Goal: Information Seeking & Learning: Check status

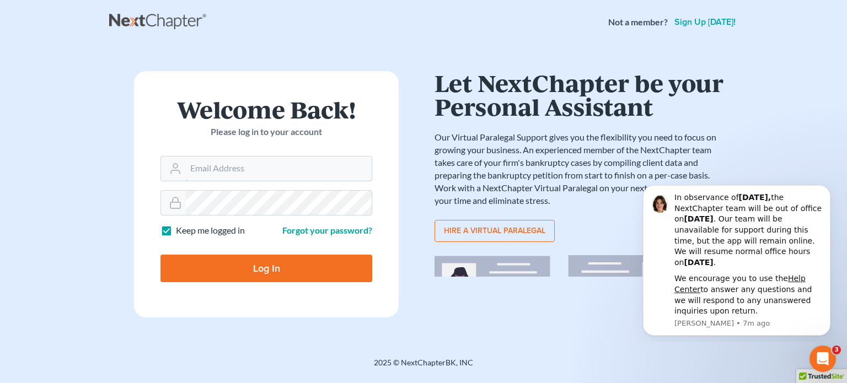
type input "[PERSON_NAME][EMAIL_ADDRESS][DOMAIN_NAME]"
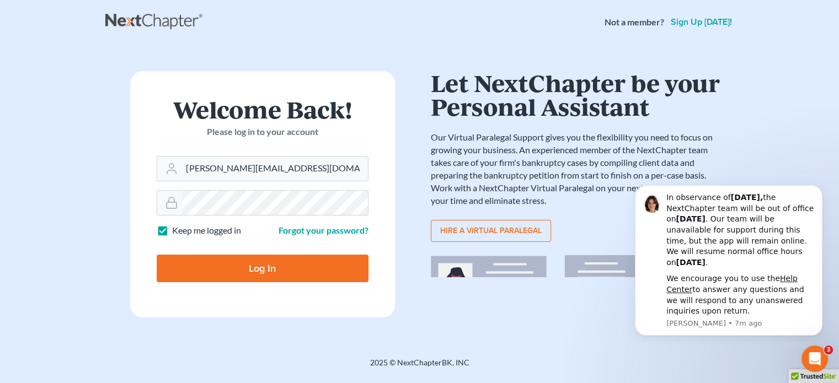
click at [267, 262] on input "Log In" at bounding box center [263, 269] width 212 height 28
type input "Thinking..."
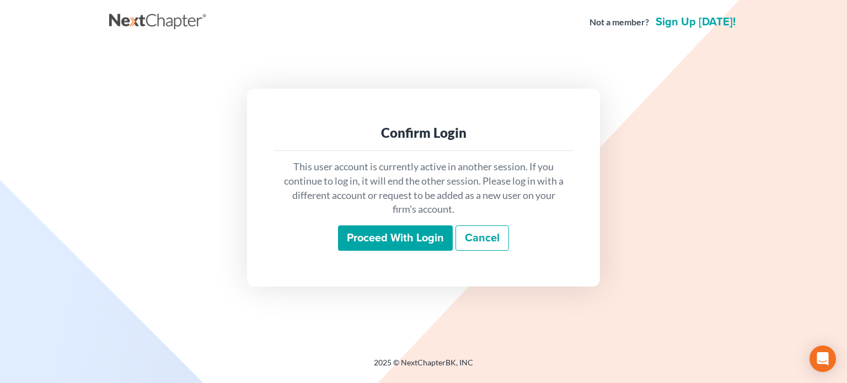
click at [415, 233] on input "Proceed with login" at bounding box center [395, 237] width 115 height 25
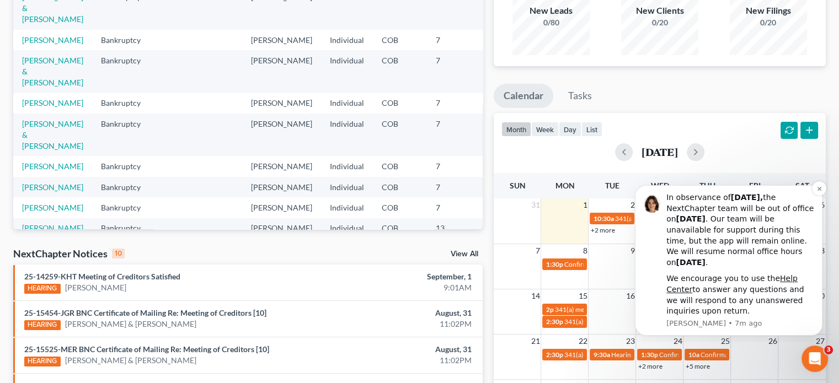
scroll to position [110, 0]
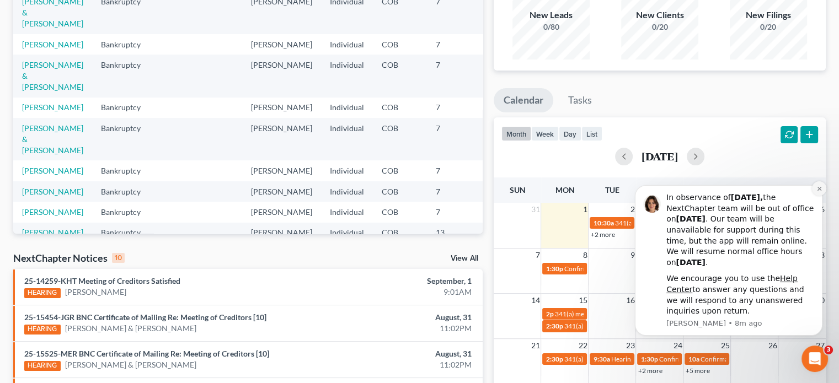
click at [821, 187] on icon "Dismiss notification" at bounding box center [819, 189] width 6 height 6
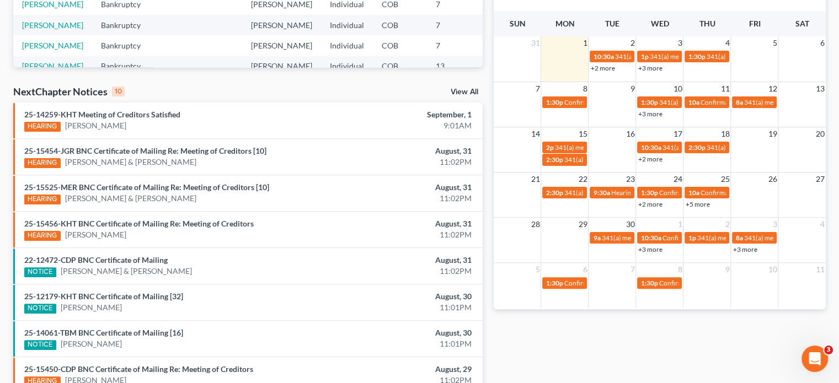
scroll to position [276, 0]
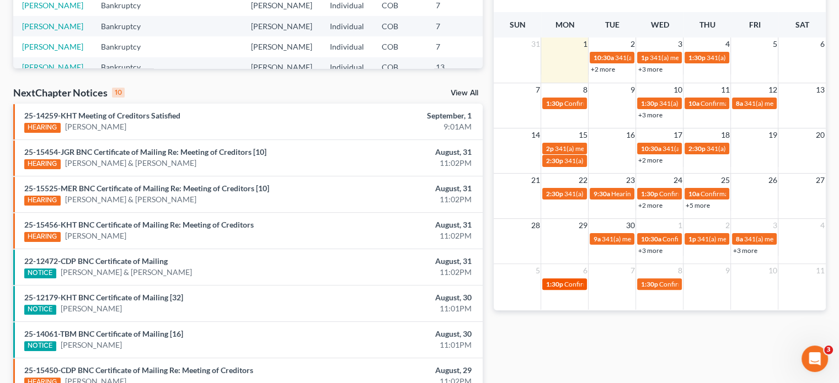
click at [564, 282] on span "Confirmation hearing for [PERSON_NAME]" at bounding box center [625, 284] width 125 height 8
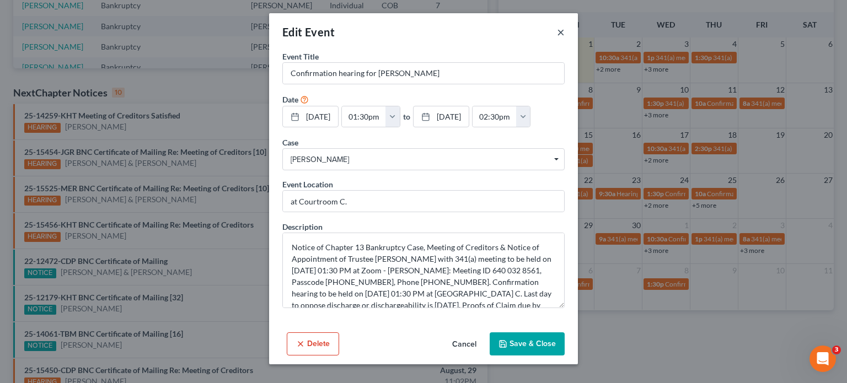
click at [559, 35] on button "×" at bounding box center [561, 31] width 8 height 13
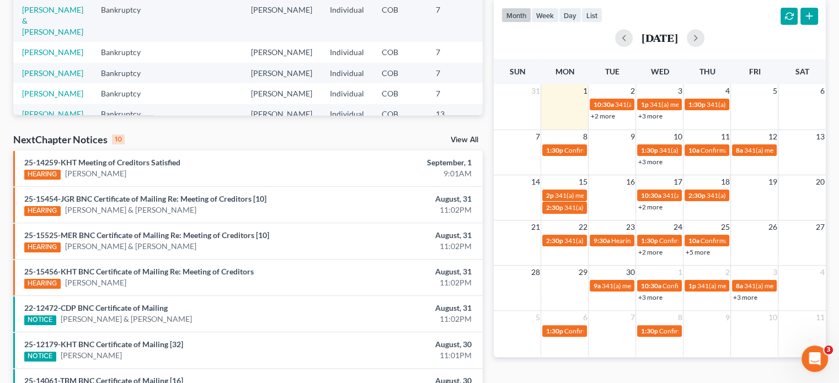
scroll to position [165, 0]
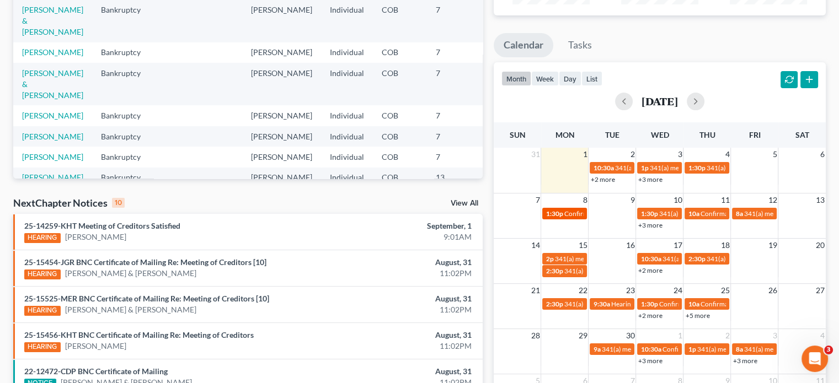
click at [574, 215] on span "Confirmation hearing for [PERSON_NAME]" at bounding box center [625, 213] width 125 height 8
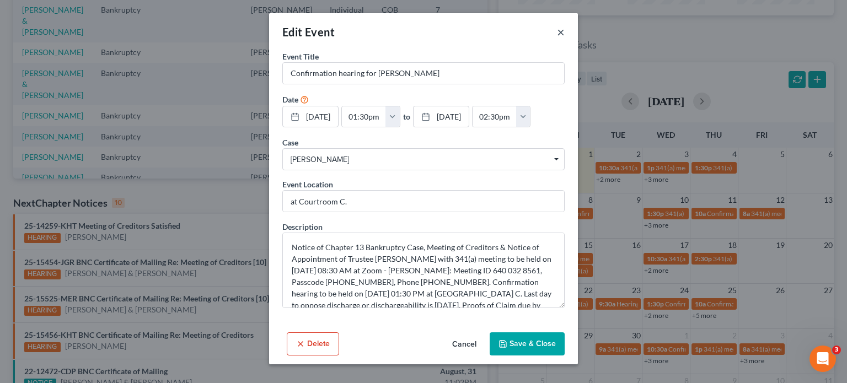
click at [560, 29] on button "×" at bounding box center [561, 31] width 8 height 13
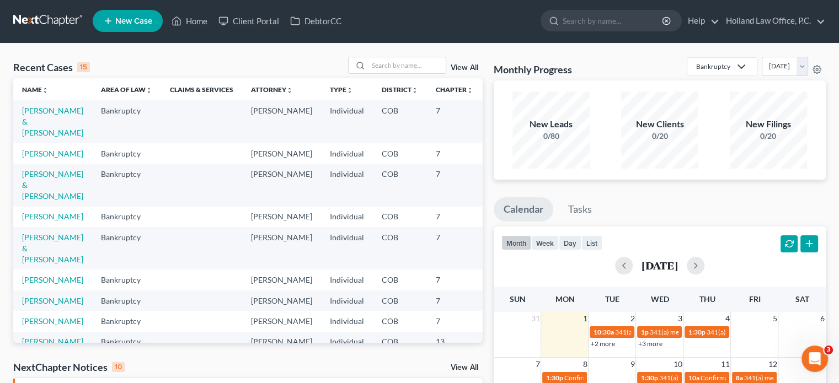
scroll to position [0, 0]
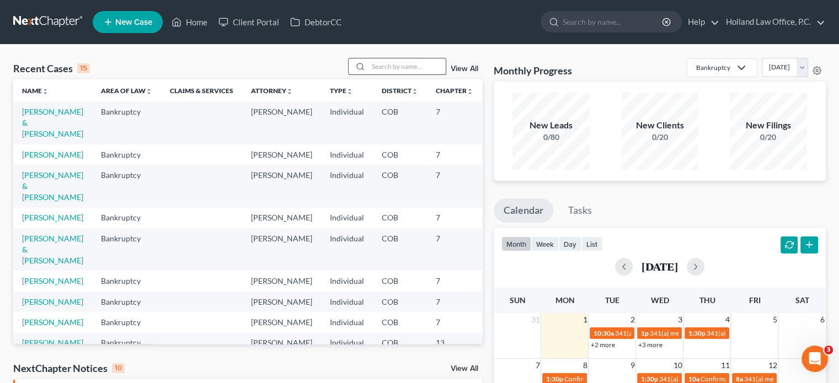
click at [379, 63] on input "search" at bounding box center [406, 66] width 77 height 16
type input "[PERSON_NAME]"
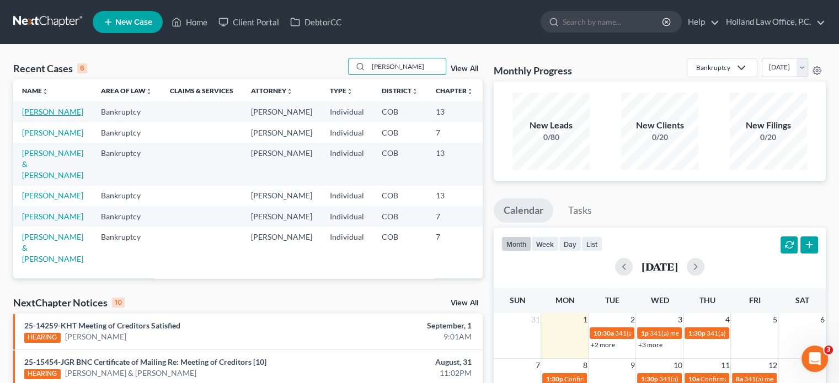
click at [25, 116] on link "[PERSON_NAME]" at bounding box center [52, 111] width 61 height 9
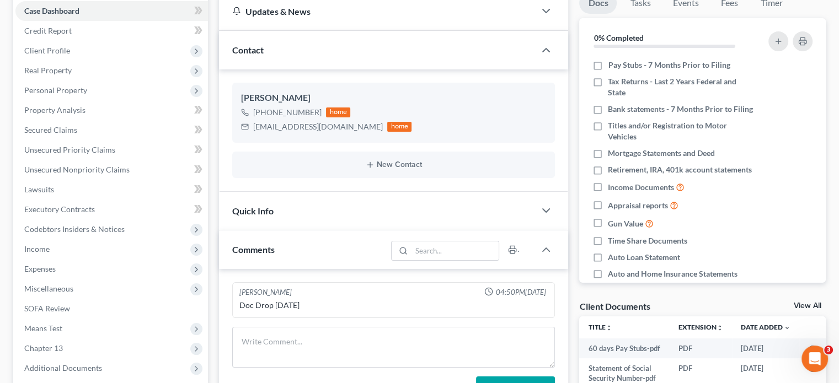
scroll to position [165, 0]
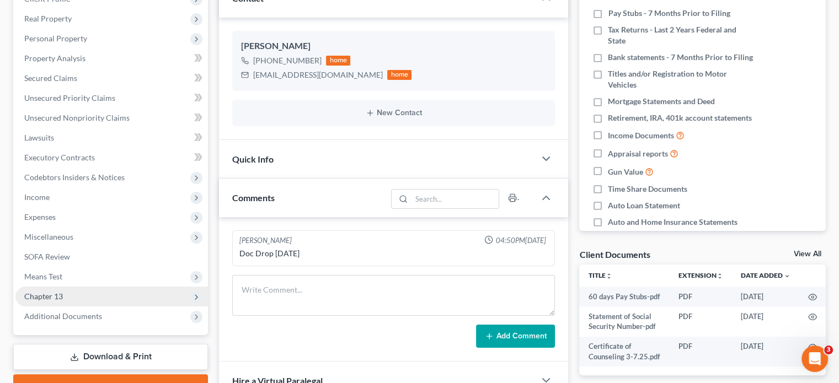
click at [77, 304] on span "Chapter 13" at bounding box center [111, 297] width 192 height 20
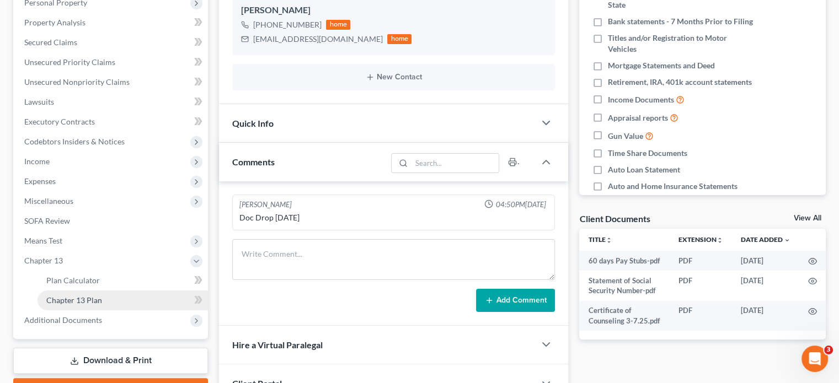
scroll to position [221, 0]
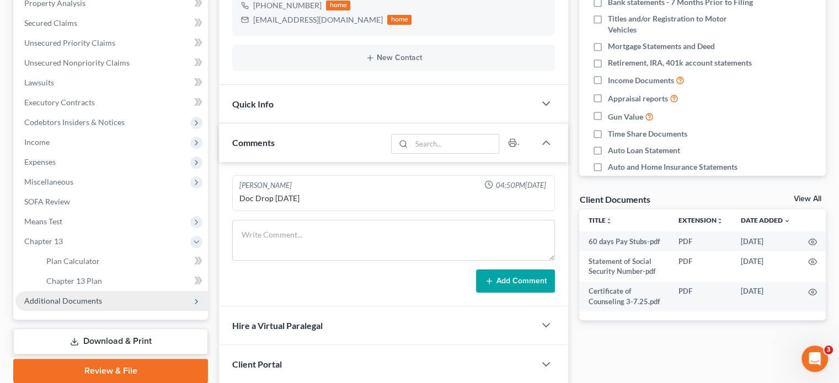
click at [67, 302] on span "Additional Documents" at bounding box center [63, 300] width 78 height 9
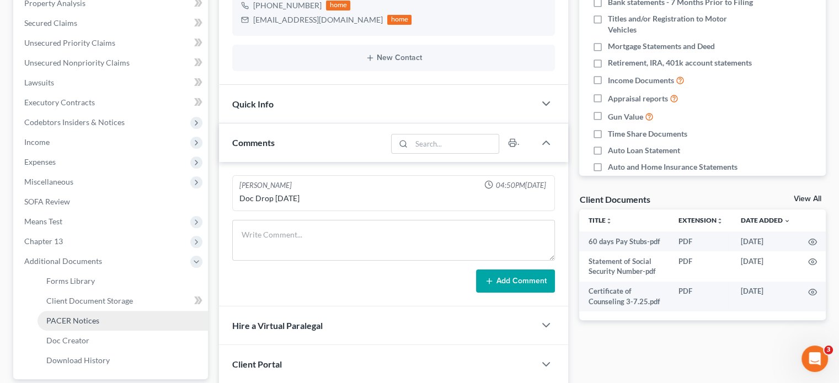
click at [71, 316] on span "PACER Notices" at bounding box center [72, 320] width 53 height 9
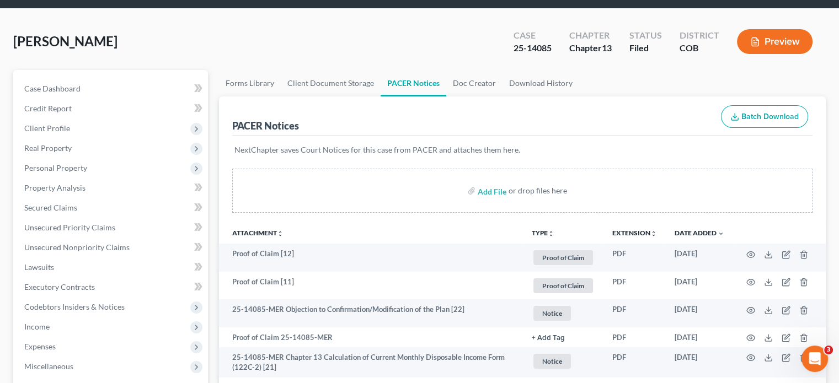
scroll to position [110, 0]
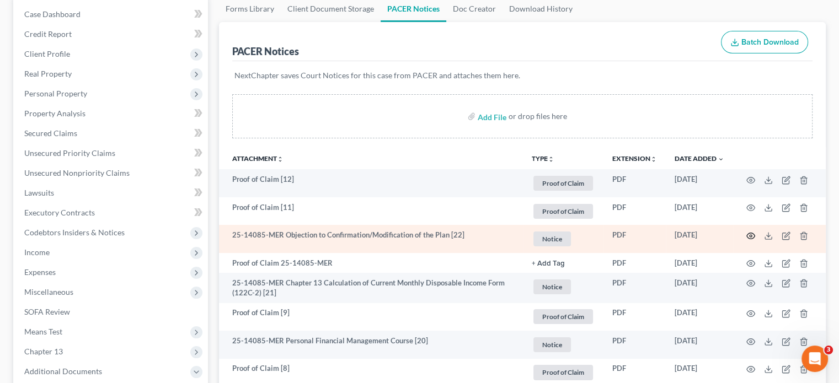
click at [749, 235] on circle "button" at bounding box center [750, 236] width 2 height 2
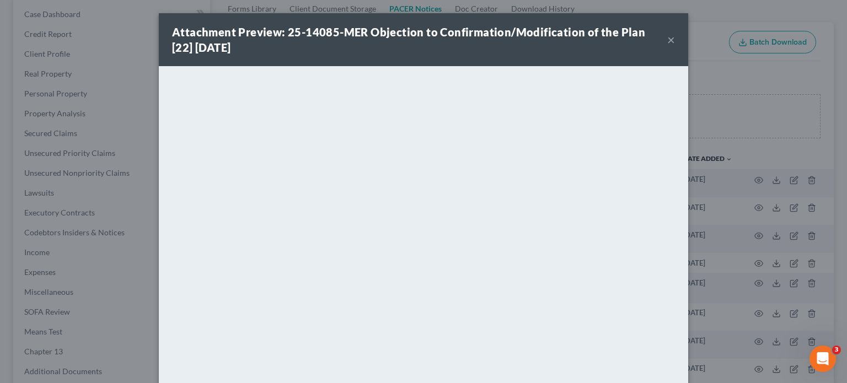
click at [667, 39] on button "×" at bounding box center [671, 39] width 8 height 13
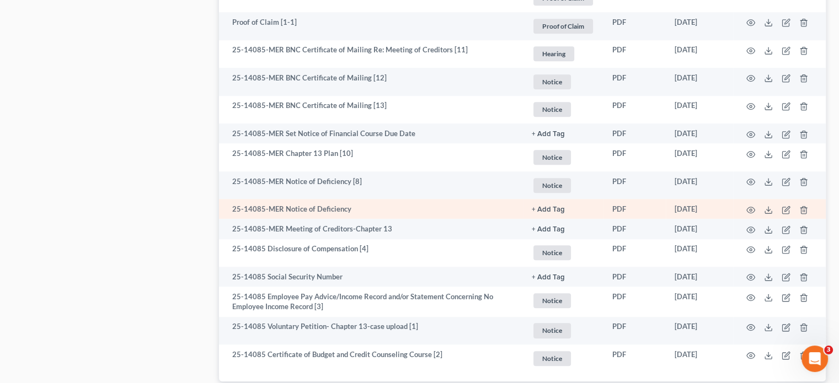
scroll to position [1008, 0]
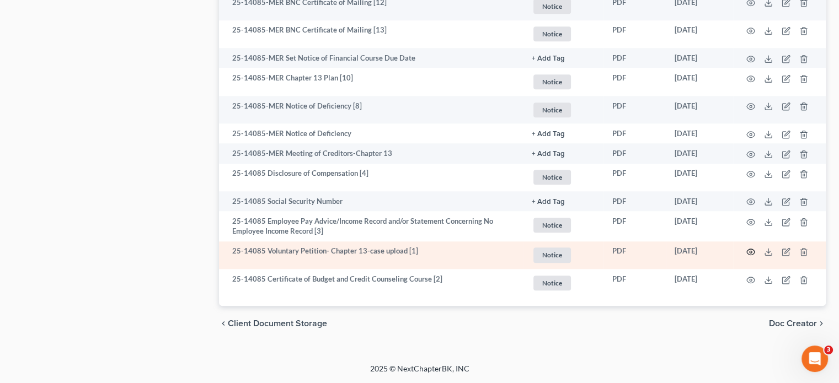
click at [750, 251] on icon "button" at bounding box center [750, 252] width 9 height 9
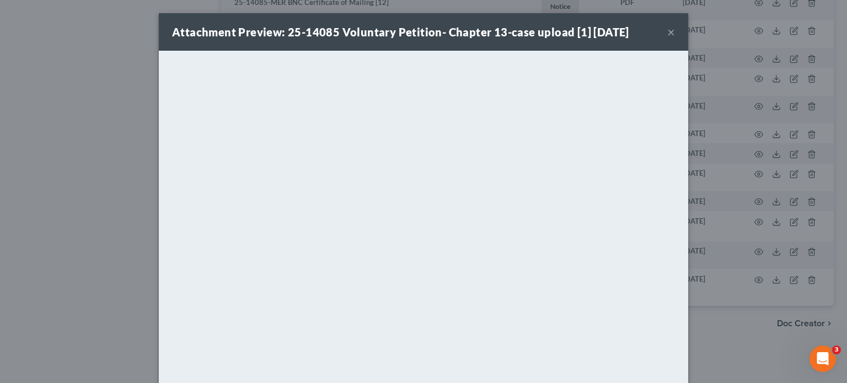
click at [667, 32] on button "×" at bounding box center [671, 31] width 8 height 13
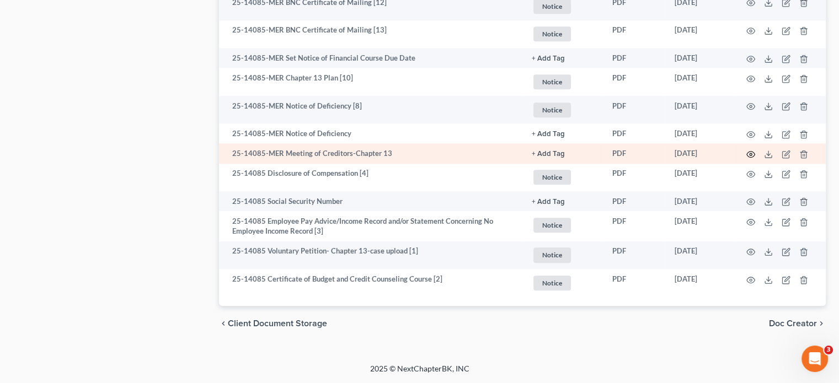
click at [751, 152] on icon "button" at bounding box center [750, 154] width 9 height 9
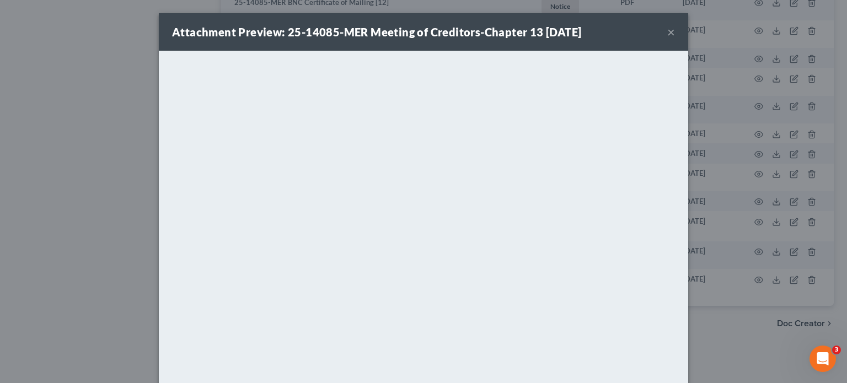
click at [667, 33] on button "×" at bounding box center [671, 31] width 8 height 13
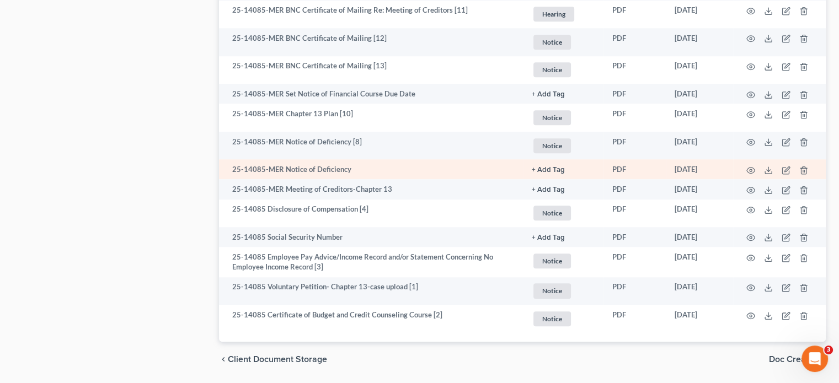
scroll to position [953, 0]
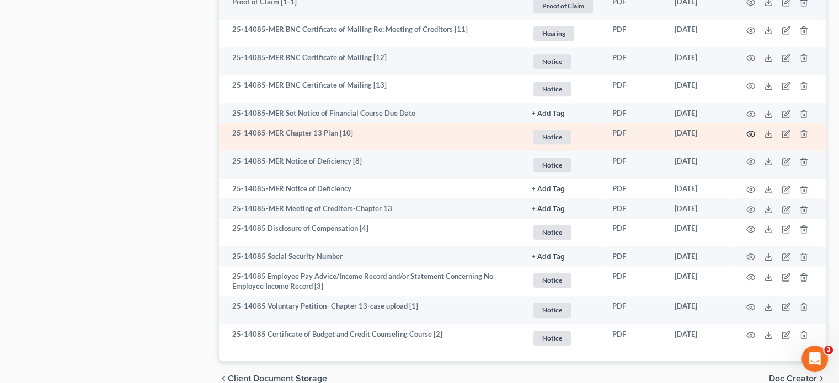
click at [751, 134] on icon "button" at bounding box center [750, 134] width 9 height 9
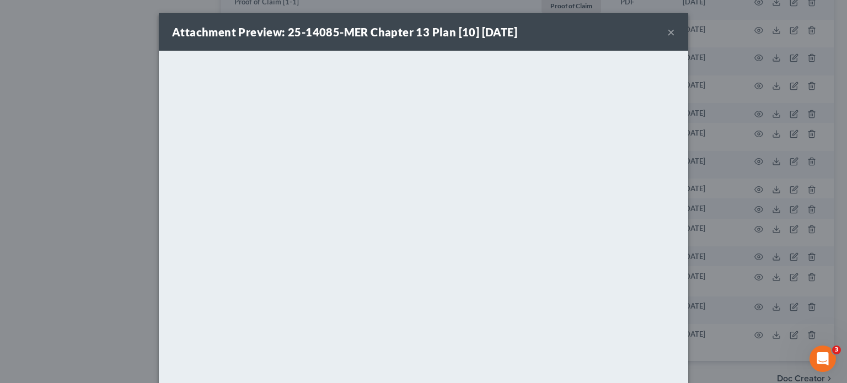
click at [667, 33] on button "×" at bounding box center [671, 31] width 8 height 13
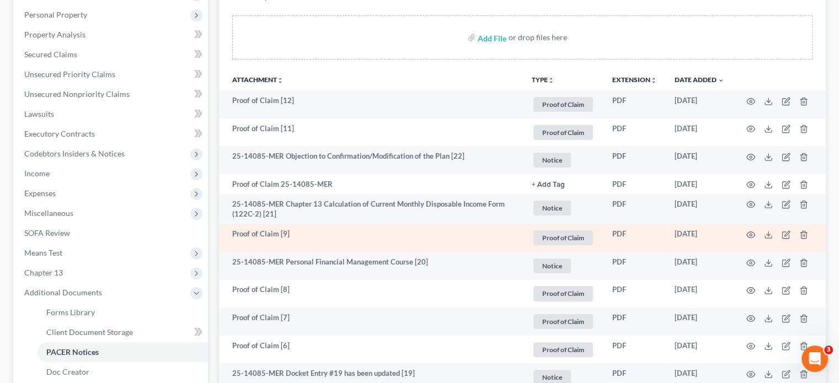
scroll to position [181, 0]
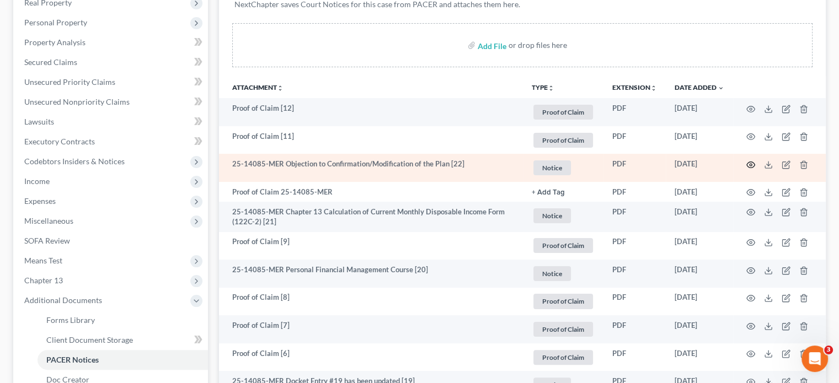
click at [751, 165] on icon "button" at bounding box center [750, 164] width 9 height 9
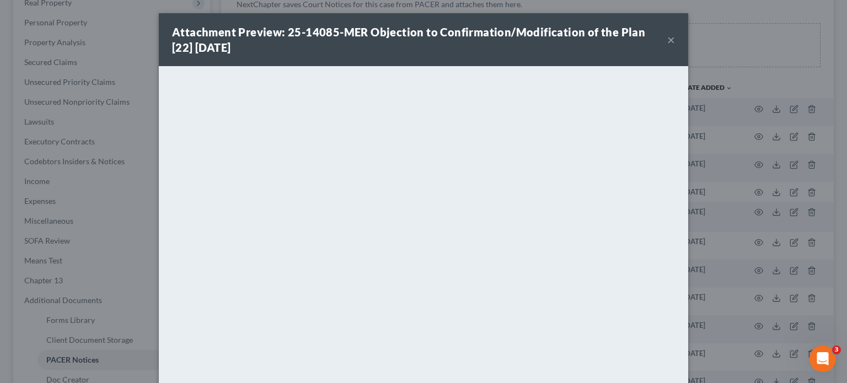
click at [667, 39] on button "×" at bounding box center [671, 39] width 8 height 13
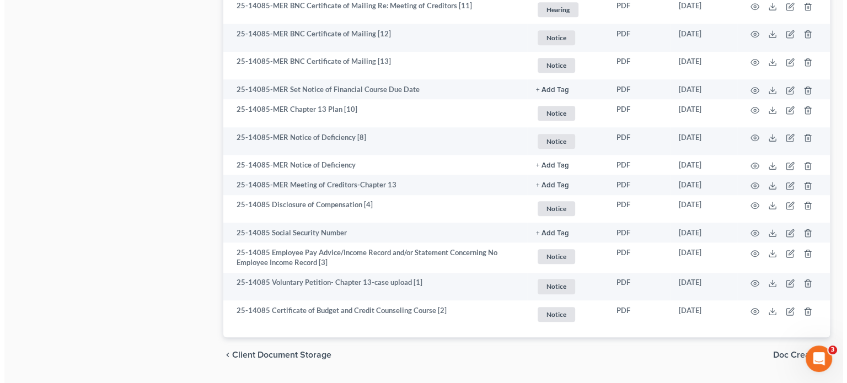
scroll to position [953, 0]
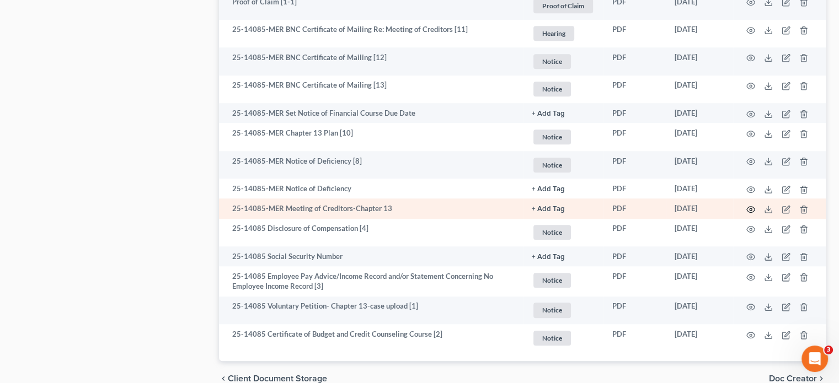
click at [750, 209] on icon "button" at bounding box center [750, 209] width 9 height 9
